Goal: Transaction & Acquisition: Purchase product/service

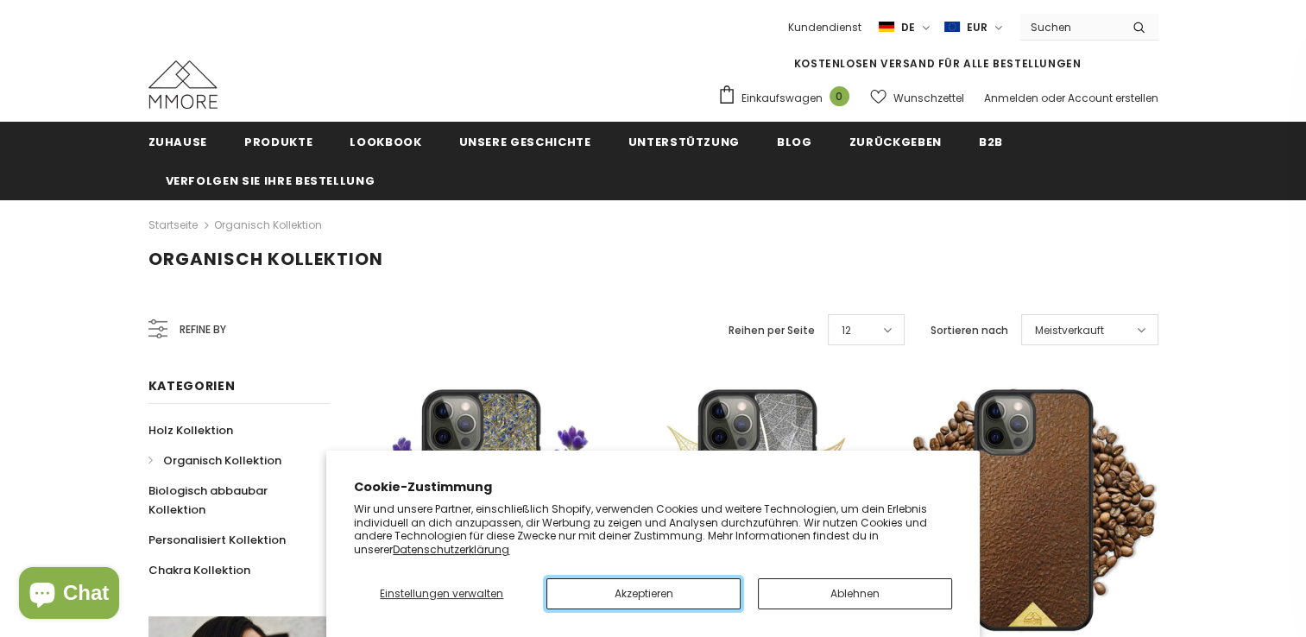
click at [687, 589] on button "Akzeptieren" at bounding box center [644, 593] width 194 height 31
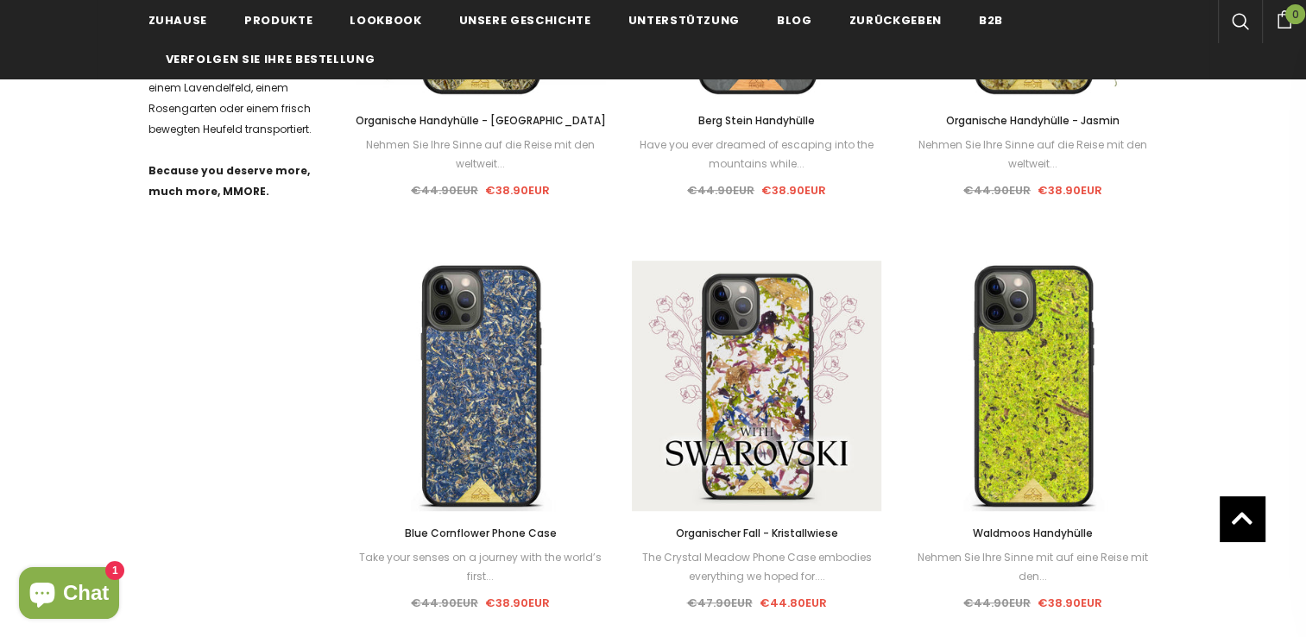
scroll to position [1036, 0]
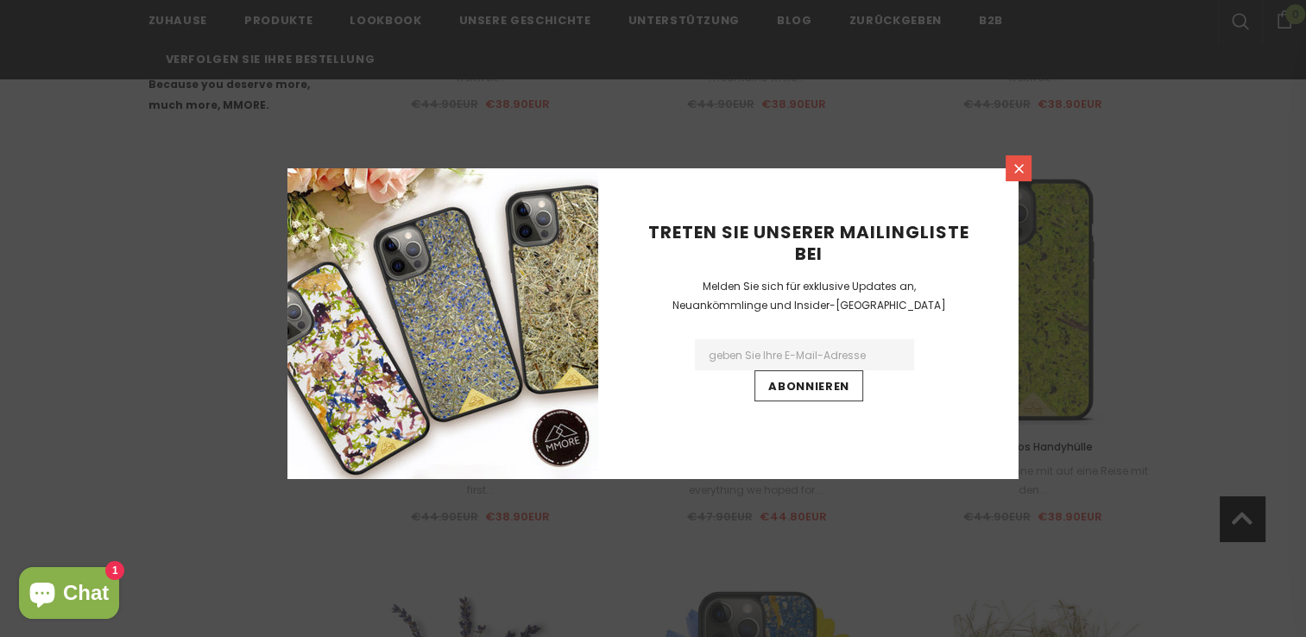
click at [1021, 175] on icon at bounding box center [1019, 168] width 15 height 15
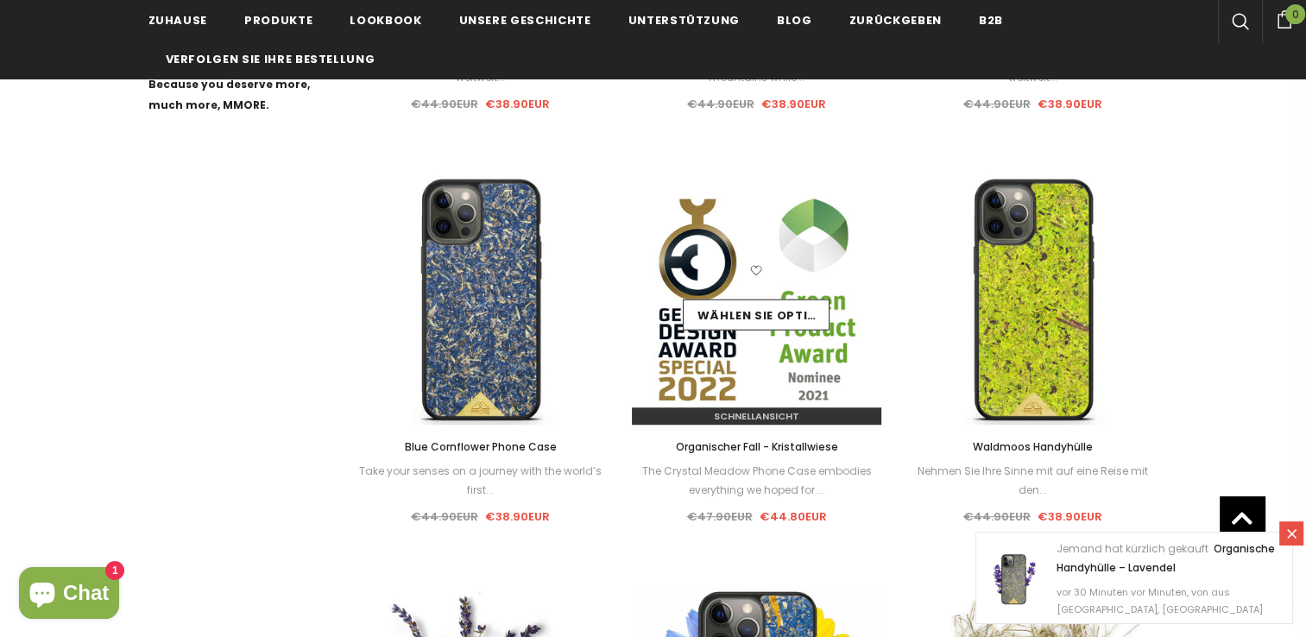
click at [770, 413] on span "Schnellansicht" at bounding box center [756, 416] width 85 height 14
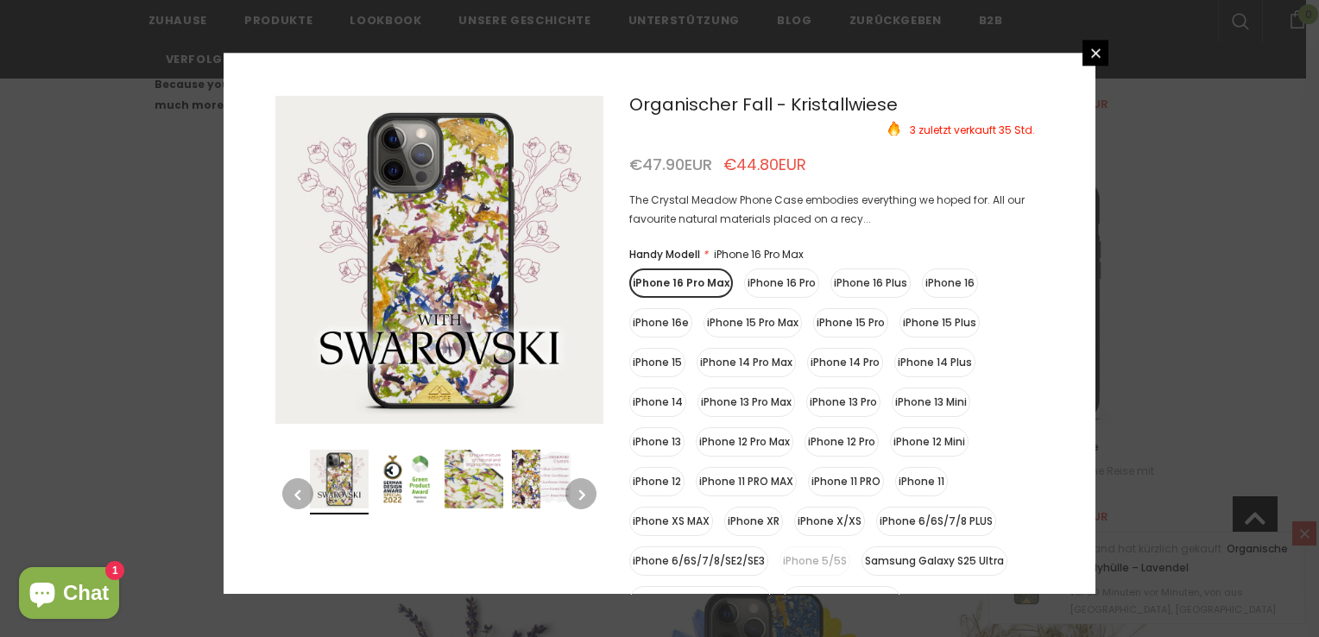
click at [654, 364] on label "iPhone 15" at bounding box center [657, 362] width 56 height 29
click at [0, 0] on input "iPhone 15" at bounding box center [0, 0] width 0 height 0
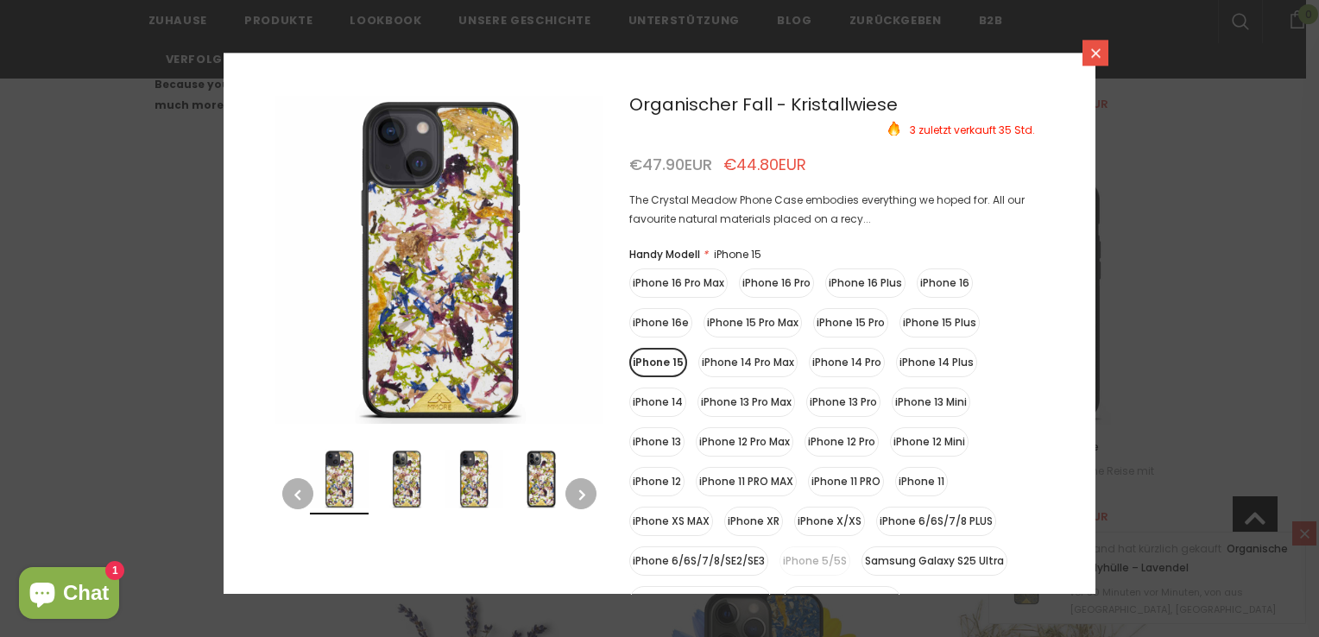
click at [1100, 54] on icon at bounding box center [1096, 53] width 15 height 15
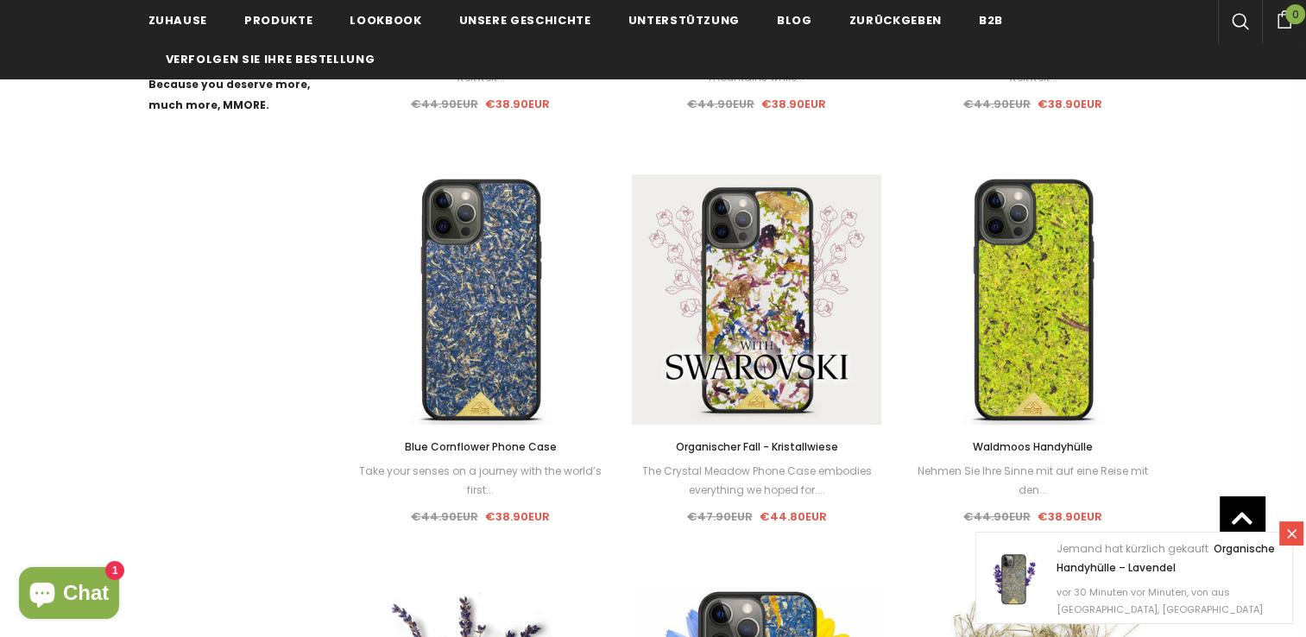
scroll to position [1122, 0]
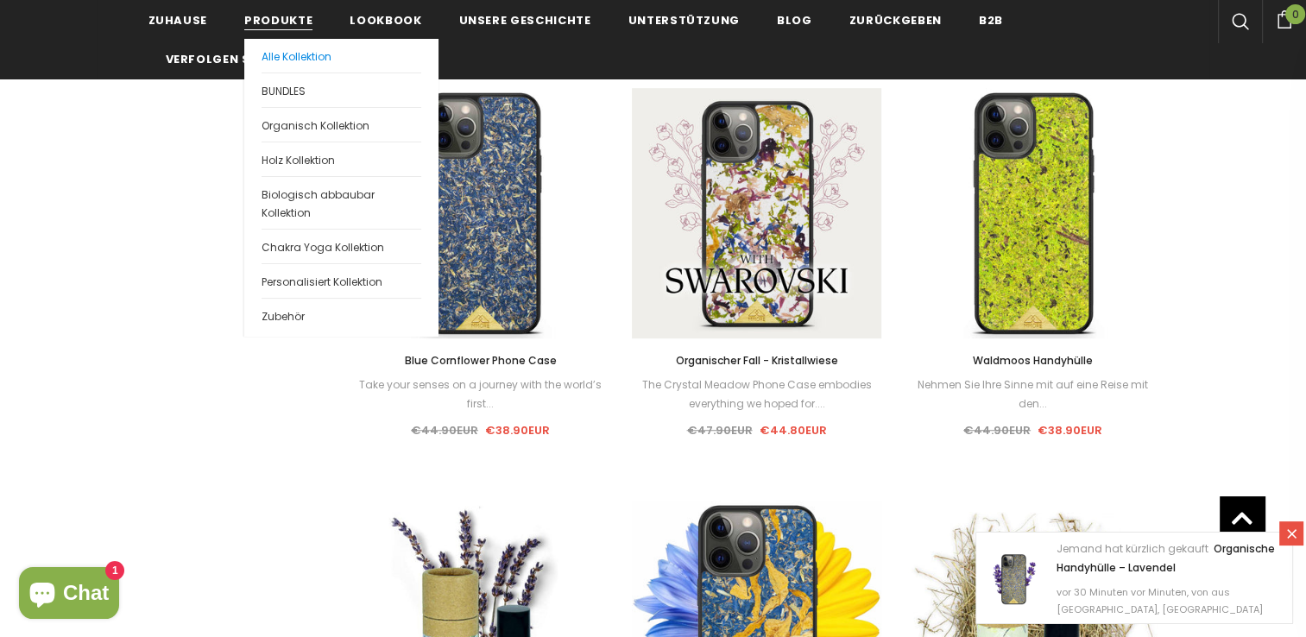
click at [287, 56] on span "Alle Kollektion" at bounding box center [297, 56] width 70 height 15
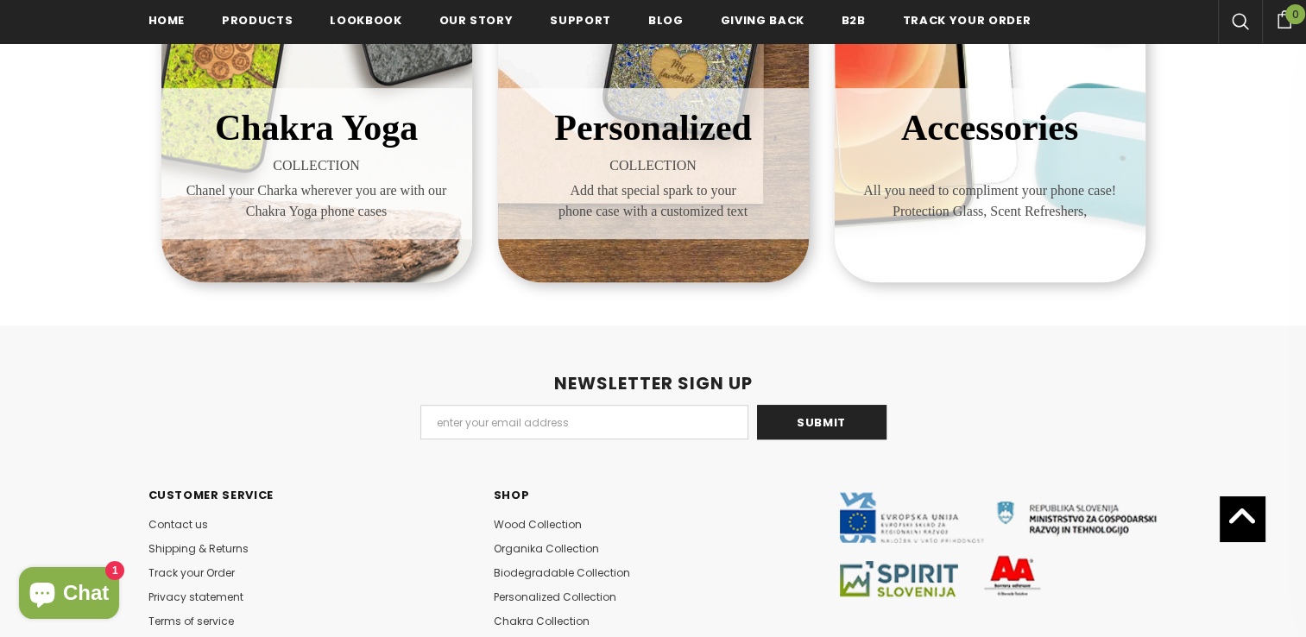
scroll to position [1122, 0]
